Goal: Navigation & Orientation: Find specific page/section

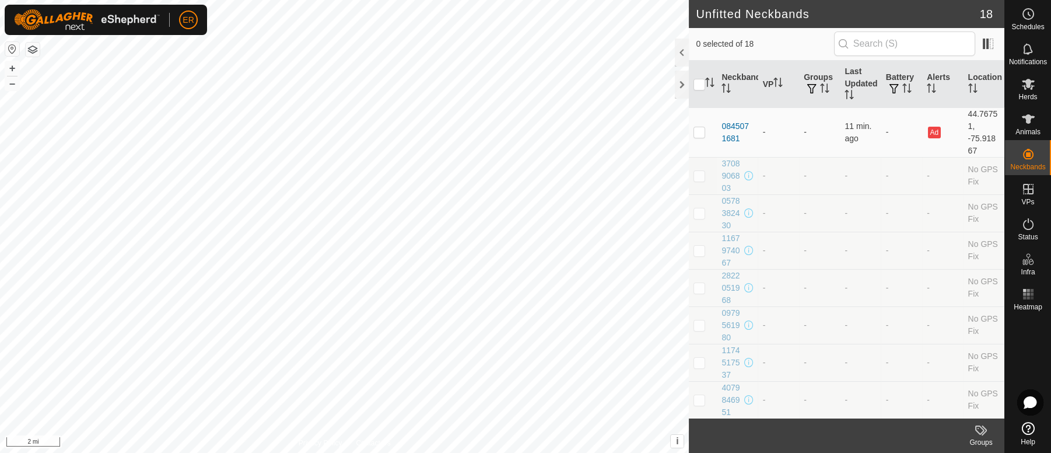
click at [12, 47] on button "button" at bounding box center [12, 49] width 14 height 14
click at [1022, 122] on icon at bounding box center [1028, 119] width 14 height 14
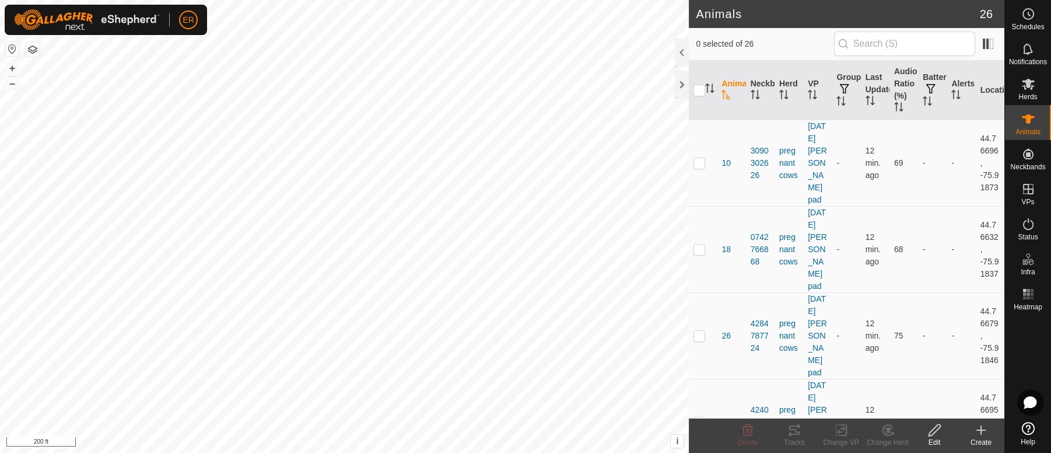
drag, startPoint x: 950, startPoint y: 137, endPoint x: 922, endPoint y: -18, distance: 157.6
click at [922, 0] on html "ER Schedules Notifications Herds Animals Neckbands VPs Status Infra Heatmap Hel…" at bounding box center [525, 226] width 1051 height 453
